Goal: Navigation & Orientation: Go to known website

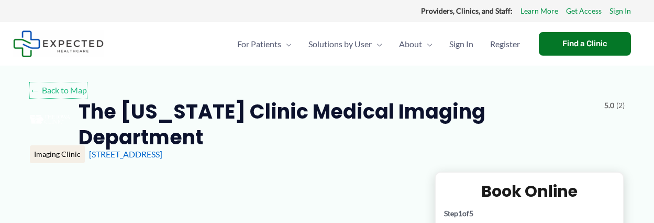
click at [58, 90] on link "← Back to Map" at bounding box center [58, 90] width 57 height 16
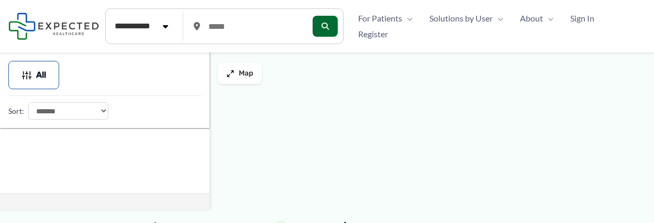
type input "*****"
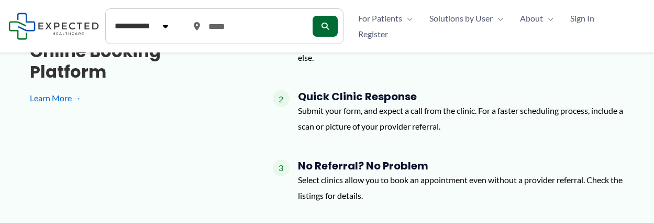
scroll to position [571, 0]
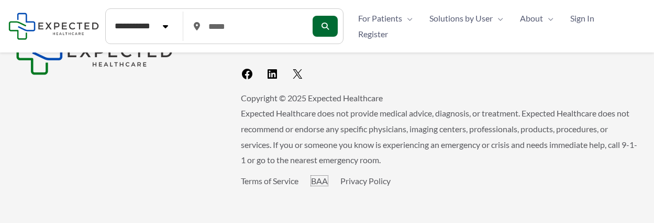
click at [322, 180] on link "BAA" at bounding box center [319, 180] width 17 height 10
